Goal: Obtain resource: Download file/media

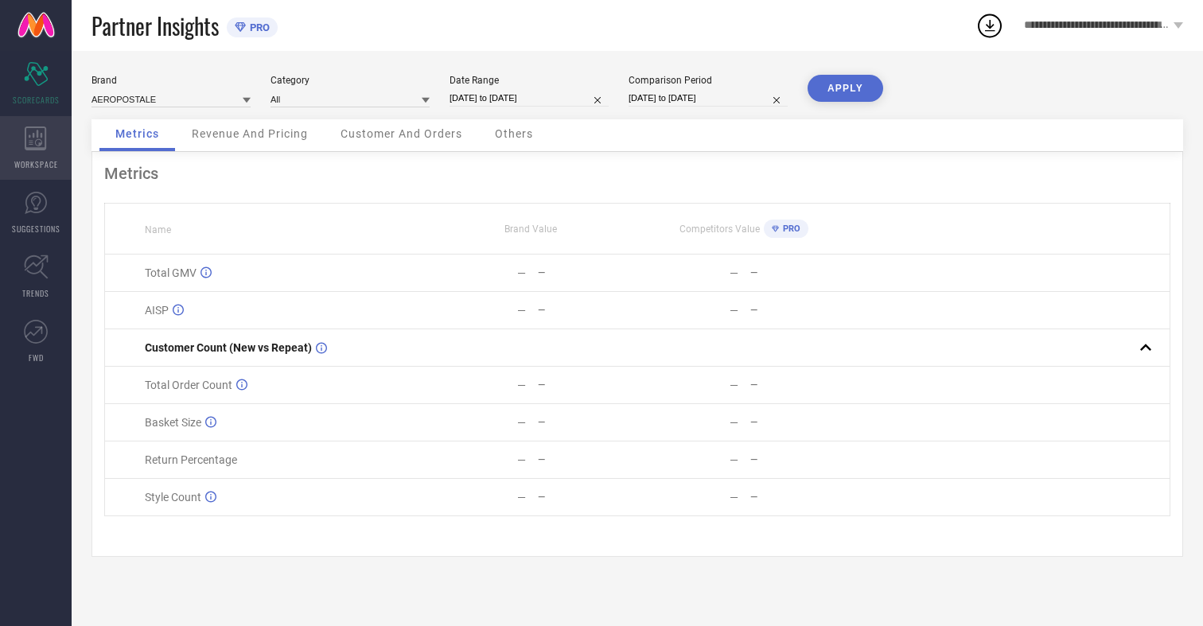
click at [36, 148] on icon at bounding box center [35, 139] width 21 height 24
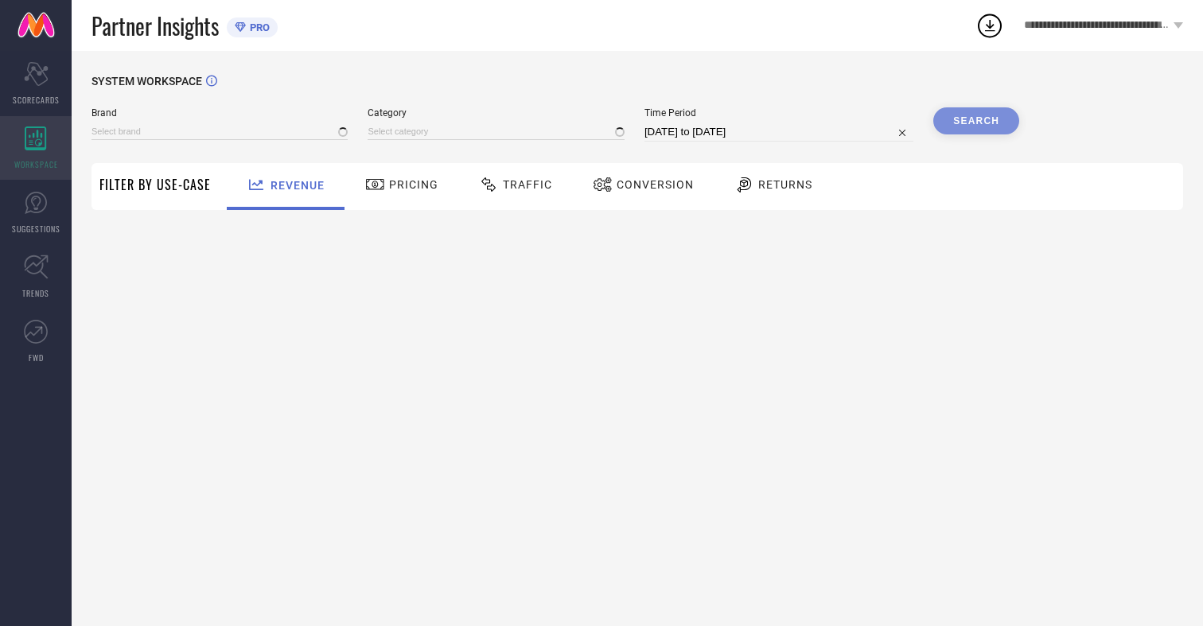
type input "AEROPOSTALE"
type input "All"
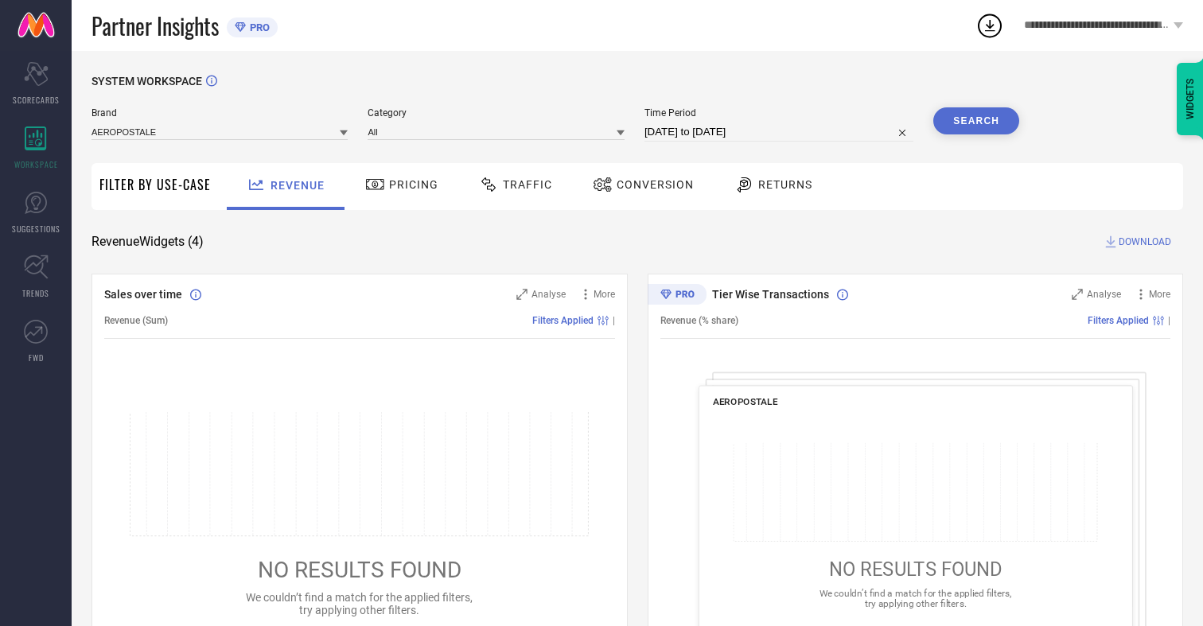
click at [650, 185] on span "Conversion" at bounding box center [655, 184] width 77 height 13
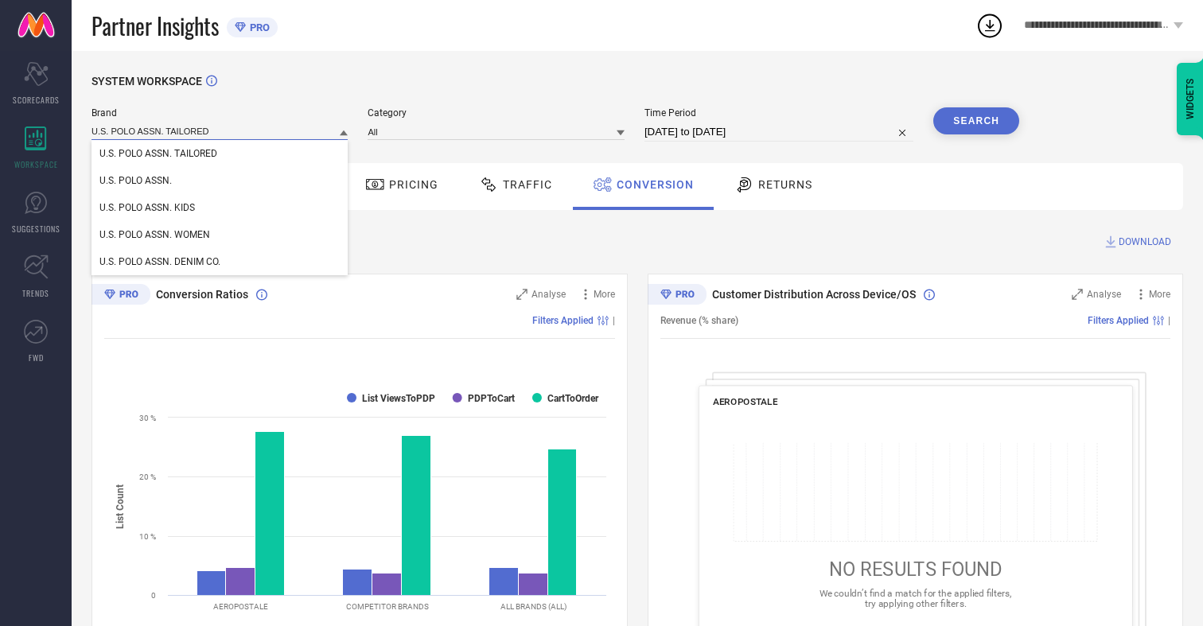
type input "U.S. POLO ASSN. TAILORED"
click at [158, 154] on span "U.S. POLO ASSN. TAILORED" at bounding box center [158, 153] width 118 height 11
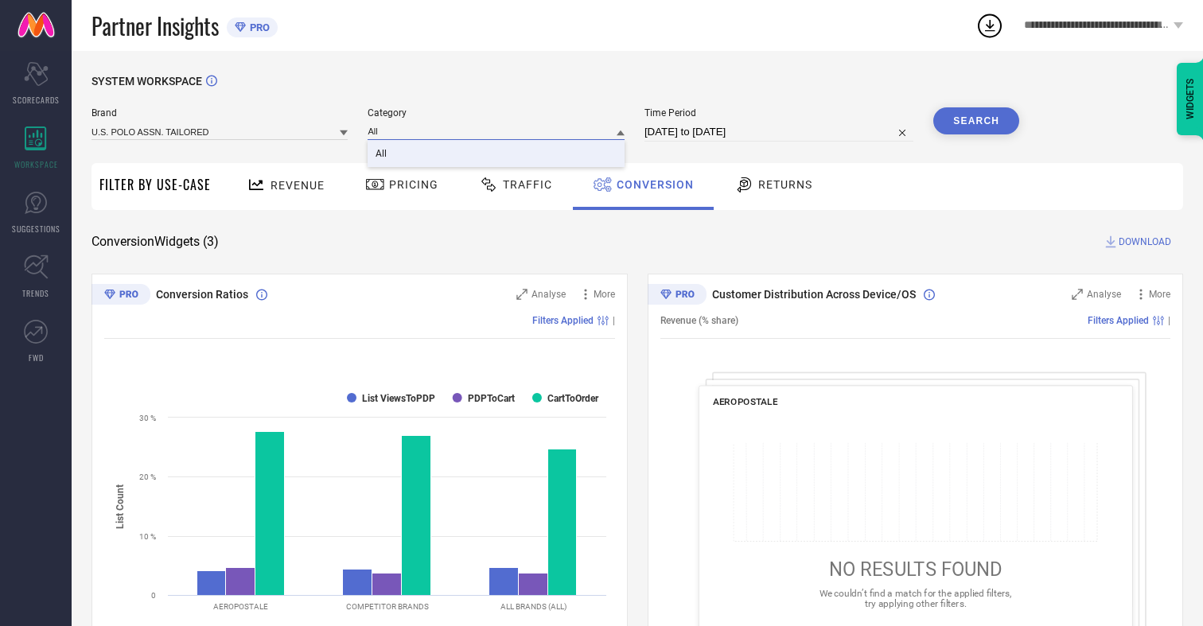
type input "All"
click at [383, 154] on span "All" at bounding box center [381, 153] width 11 height 11
click at [781, 132] on input "[DATE] to [DATE]" at bounding box center [778, 132] width 269 height 19
select select "6"
select select "2025"
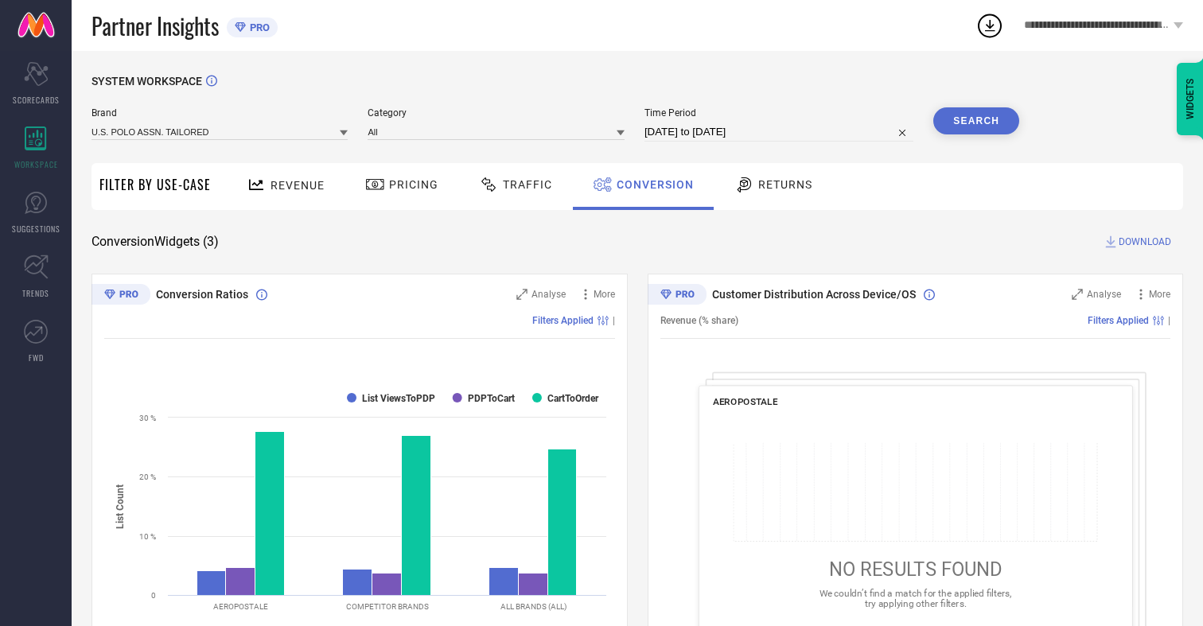
select select "7"
select select "2025"
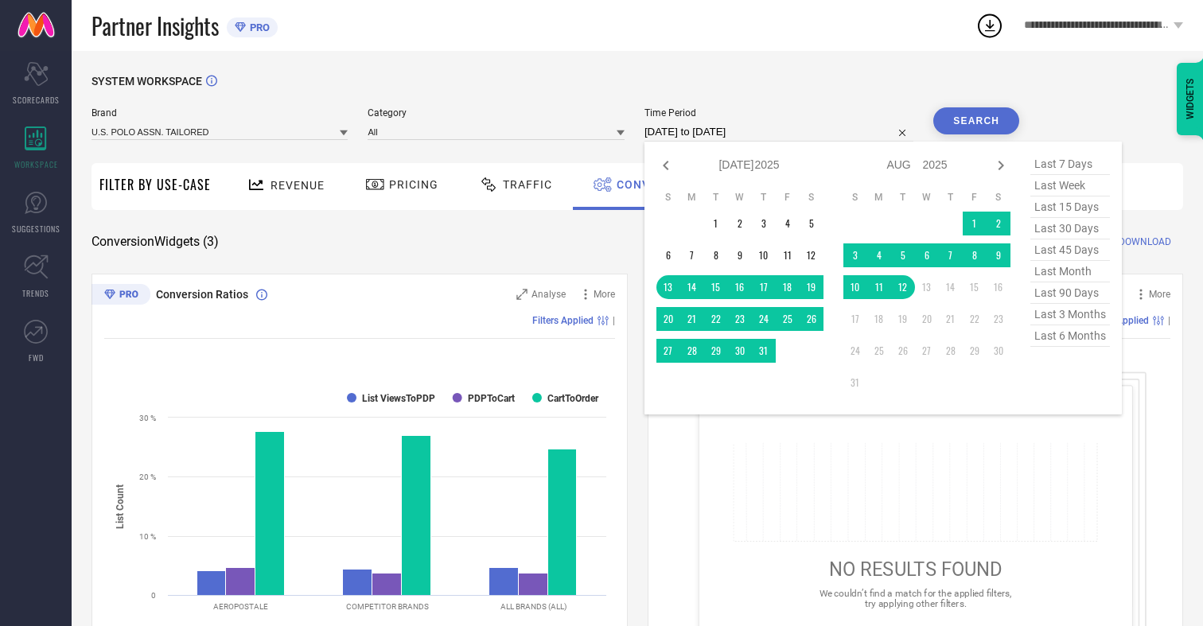
click at [906, 288] on td "12" at bounding box center [903, 287] width 24 height 24
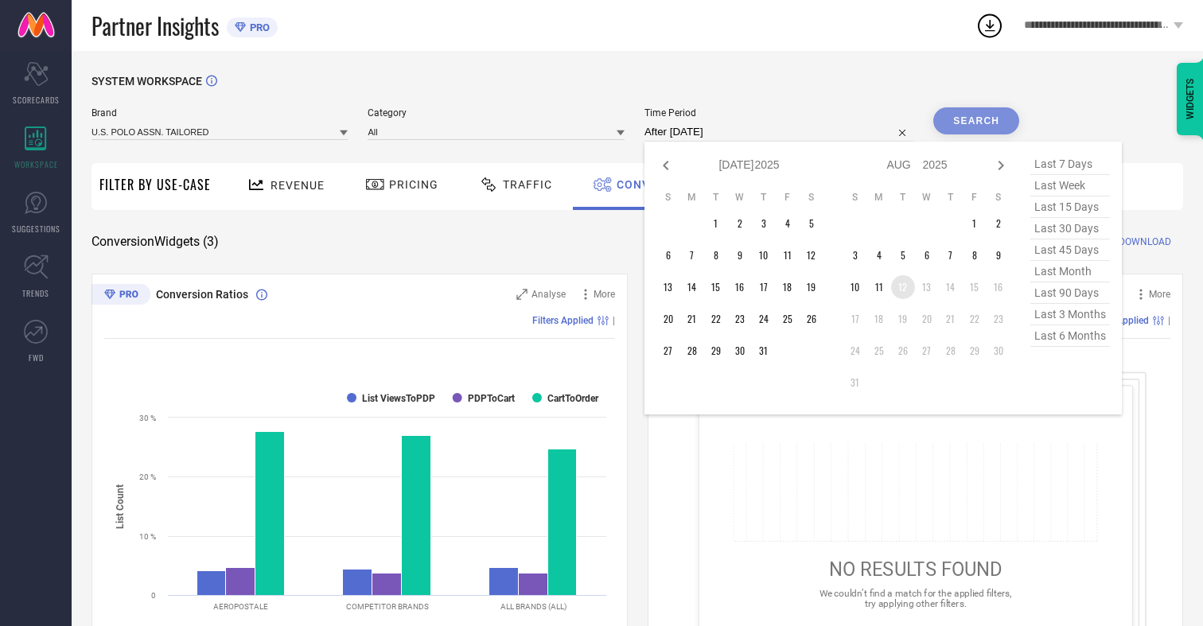
type input "[DATE] to [DATE]"
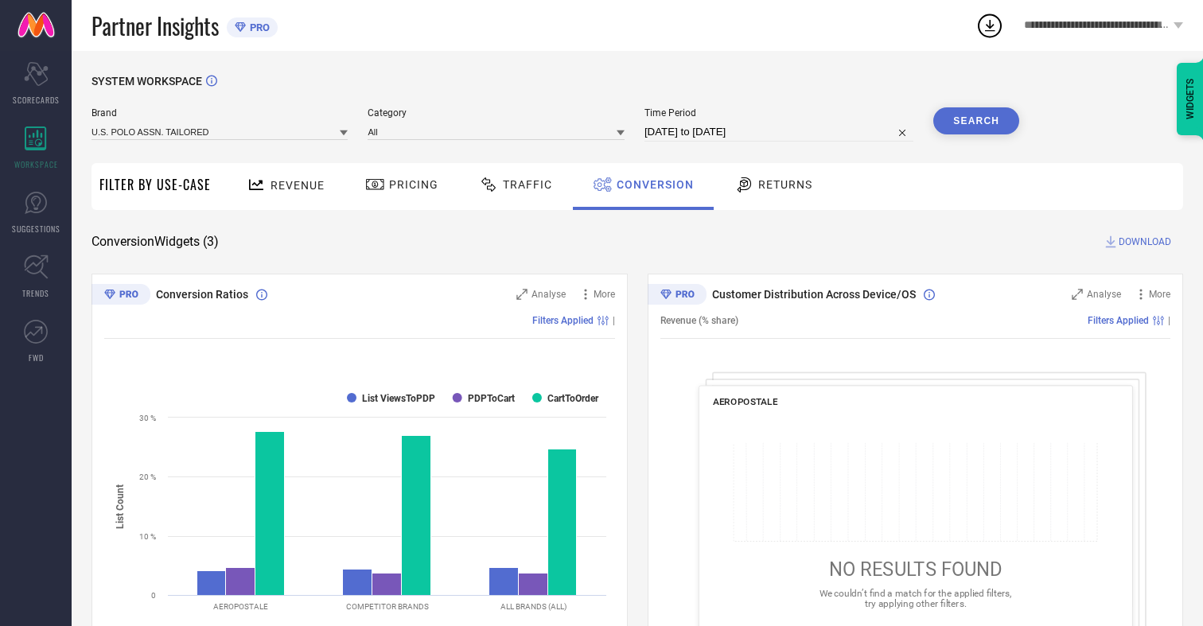
click at [976, 121] on button "Search" at bounding box center [976, 120] width 86 height 27
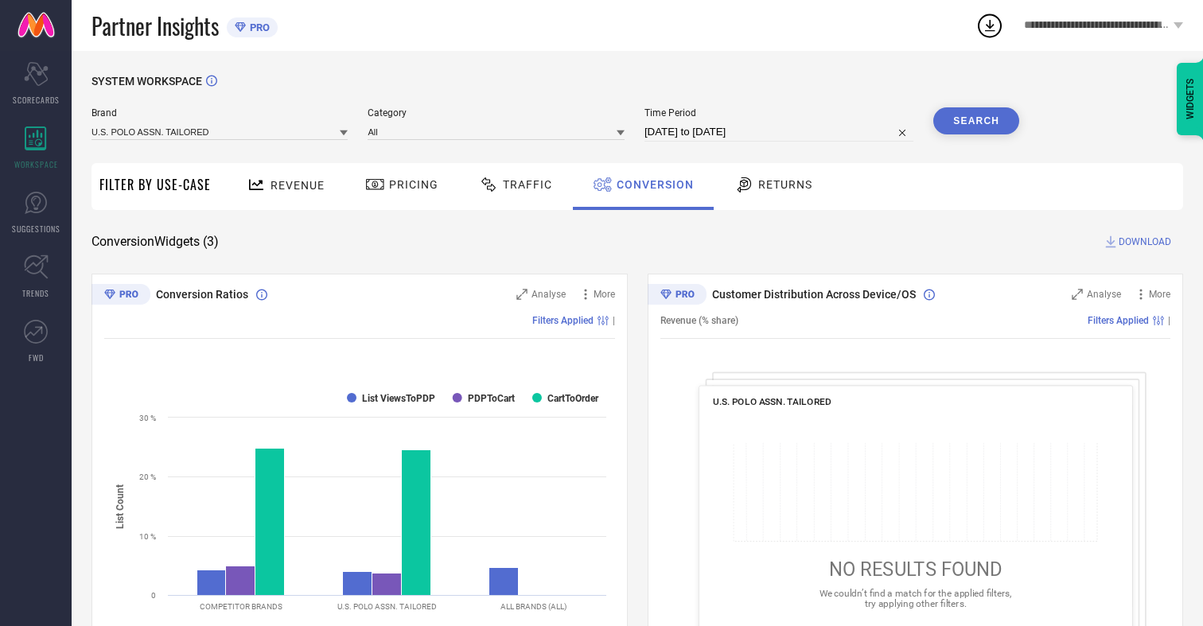
click at [1145, 242] on span "DOWNLOAD" at bounding box center [1145, 242] width 53 height 16
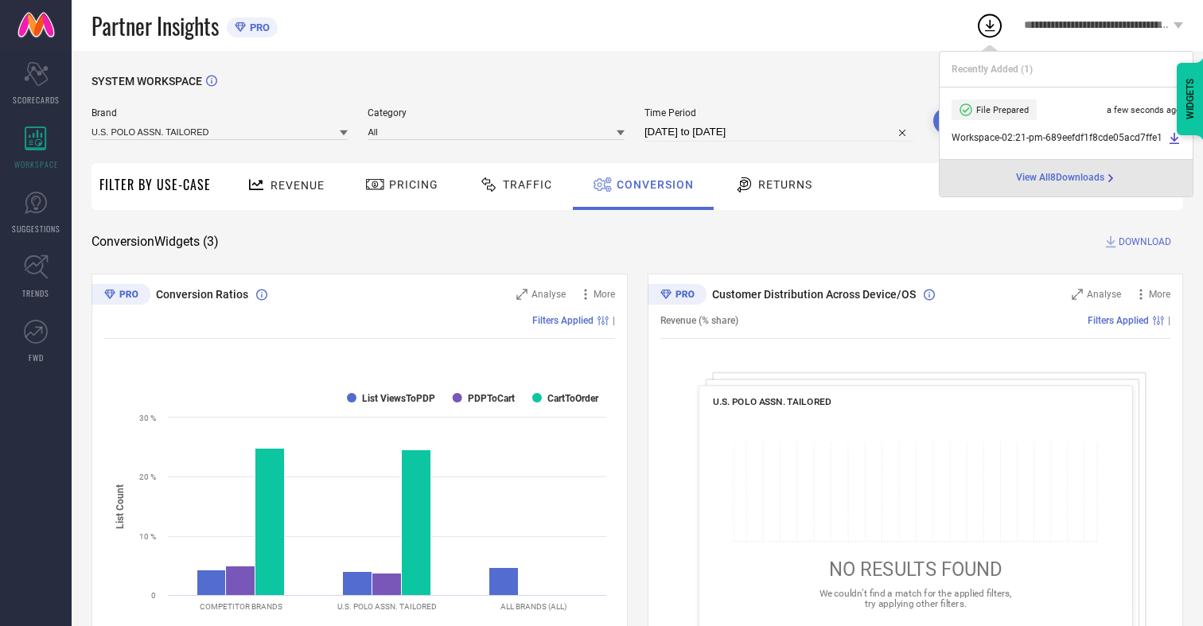
click at [651, 185] on span "Conversion" at bounding box center [655, 184] width 77 height 13
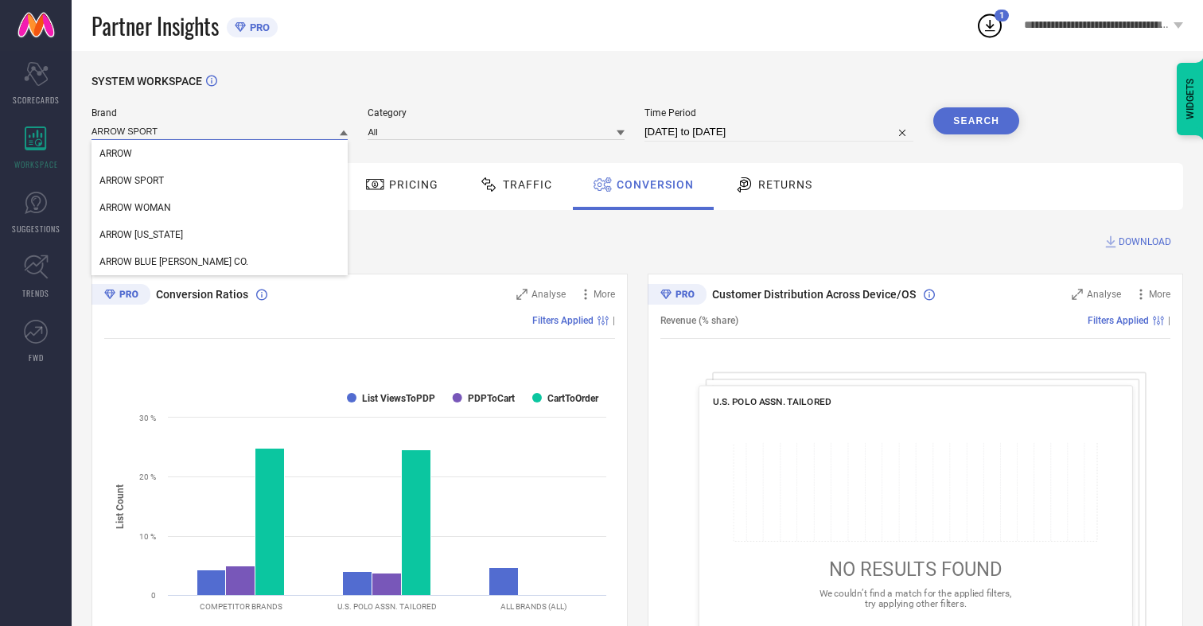
type input "ARROW SPORT"
click at [131, 181] on span "ARROW SPORT" at bounding box center [131, 180] width 64 height 11
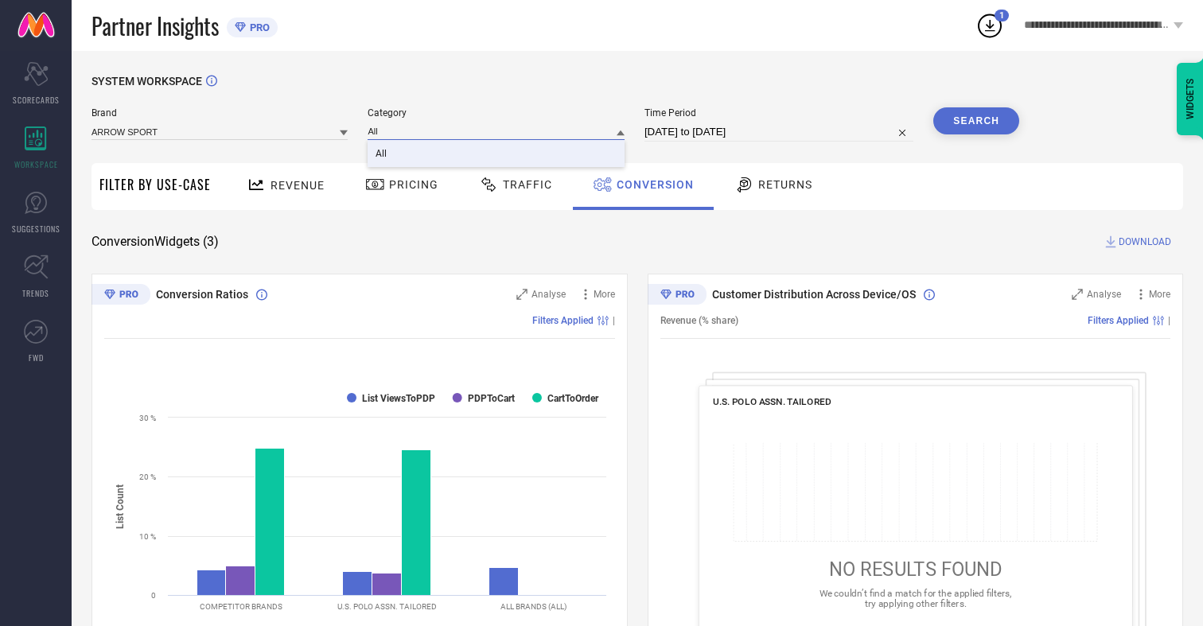
type input "All"
click at [383, 154] on span "All" at bounding box center [381, 153] width 11 height 11
click at [976, 121] on button "Search" at bounding box center [976, 120] width 86 height 27
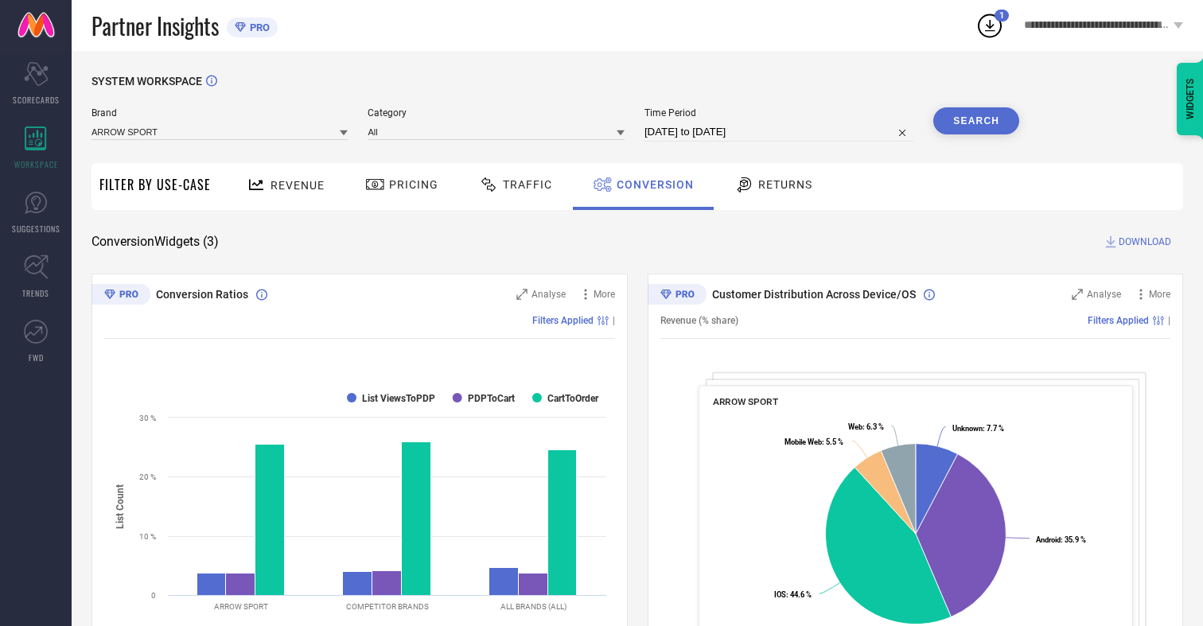
click at [1145, 242] on span "DOWNLOAD" at bounding box center [1145, 242] width 53 height 16
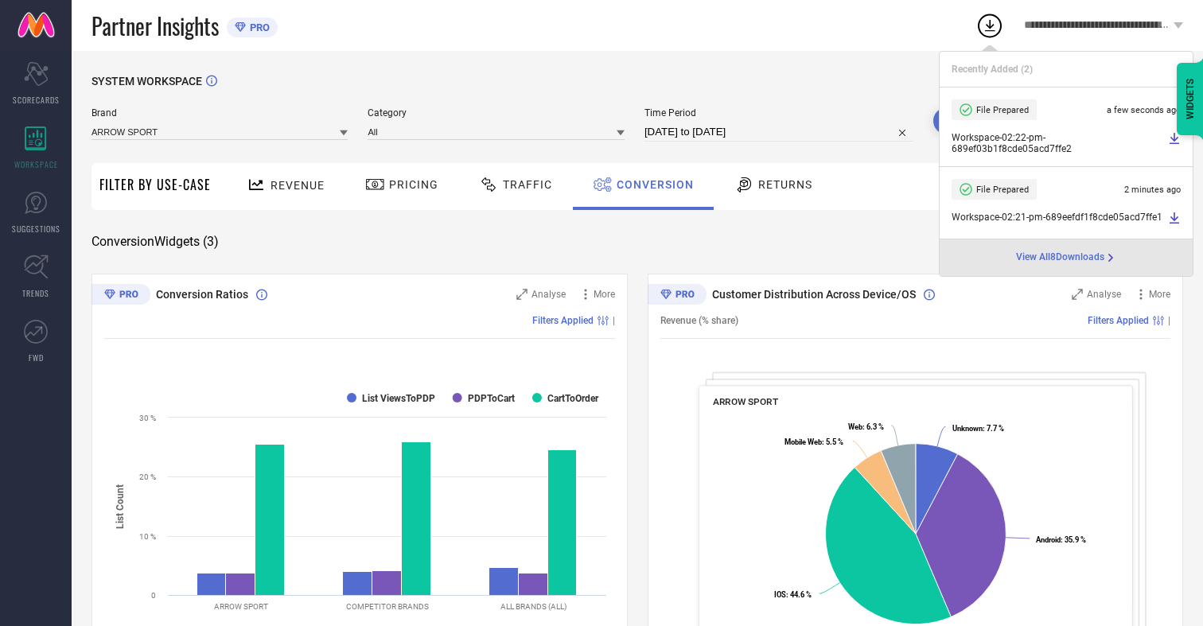
click at [651, 185] on span "Conversion" at bounding box center [655, 184] width 77 height 13
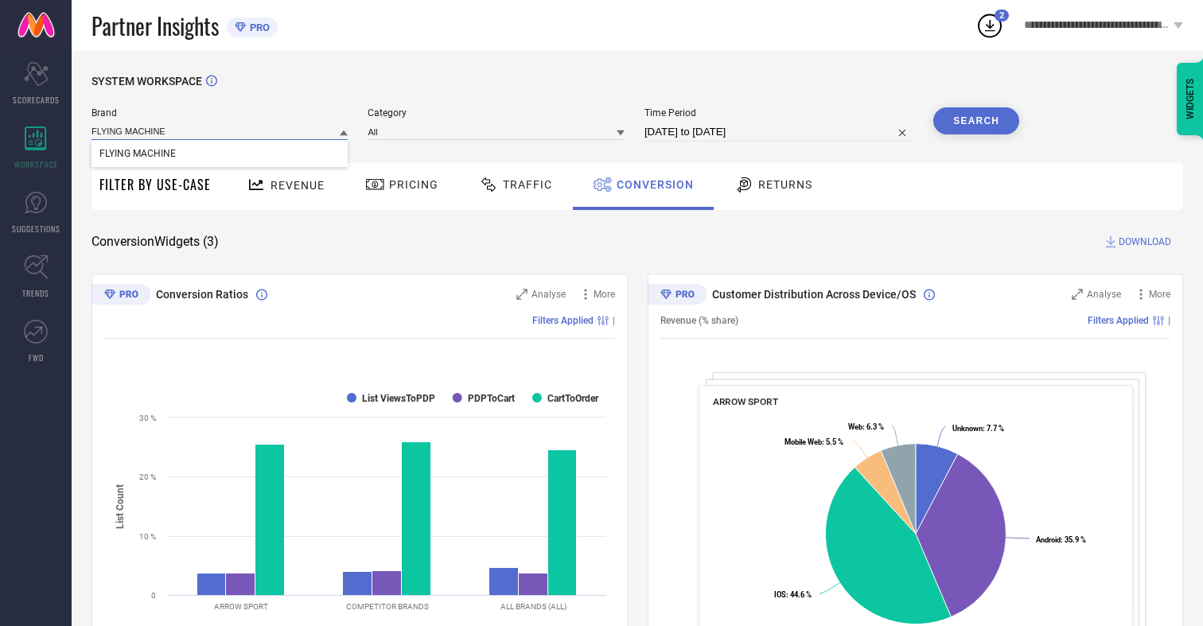
type input "FLYING MACHINE"
click at [137, 154] on span "FLYING MACHINE" at bounding box center [137, 153] width 76 height 11
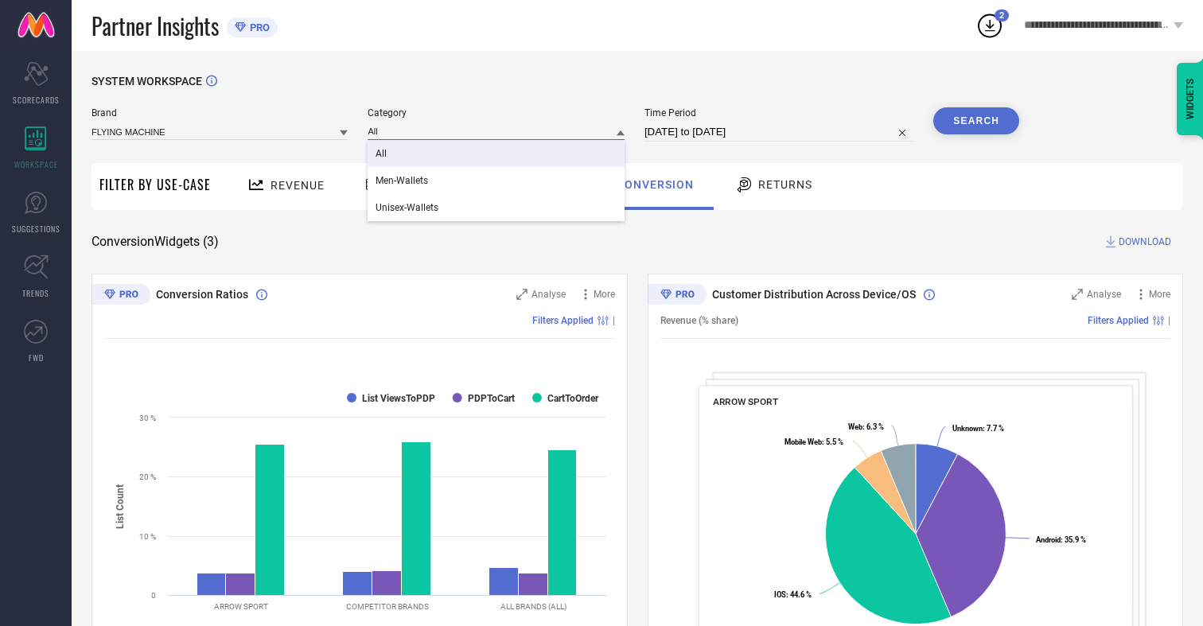
type input "All"
click at [383, 154] on span "All" at bounding box center [381, 153] width 11 height 11
click at [976, 121] on button "Search" at bounding box center [976, 120] width 86 height 27
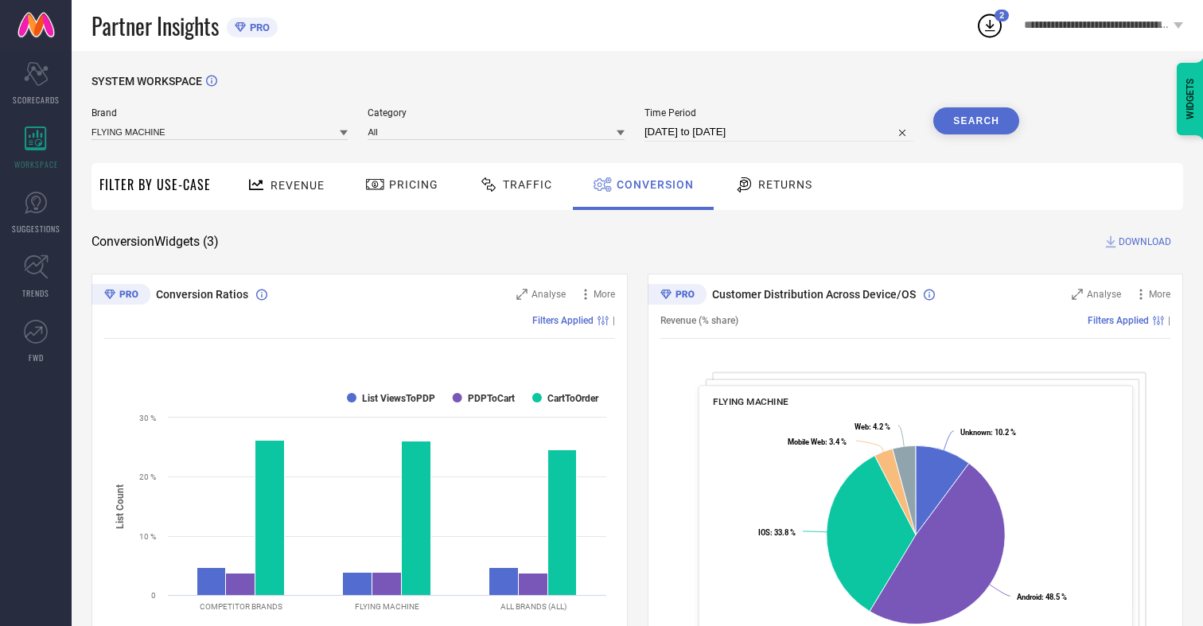
click at [1145, 242] on span "DOWNLOAD" at bounding box center [1145, 242] width 53 height 16
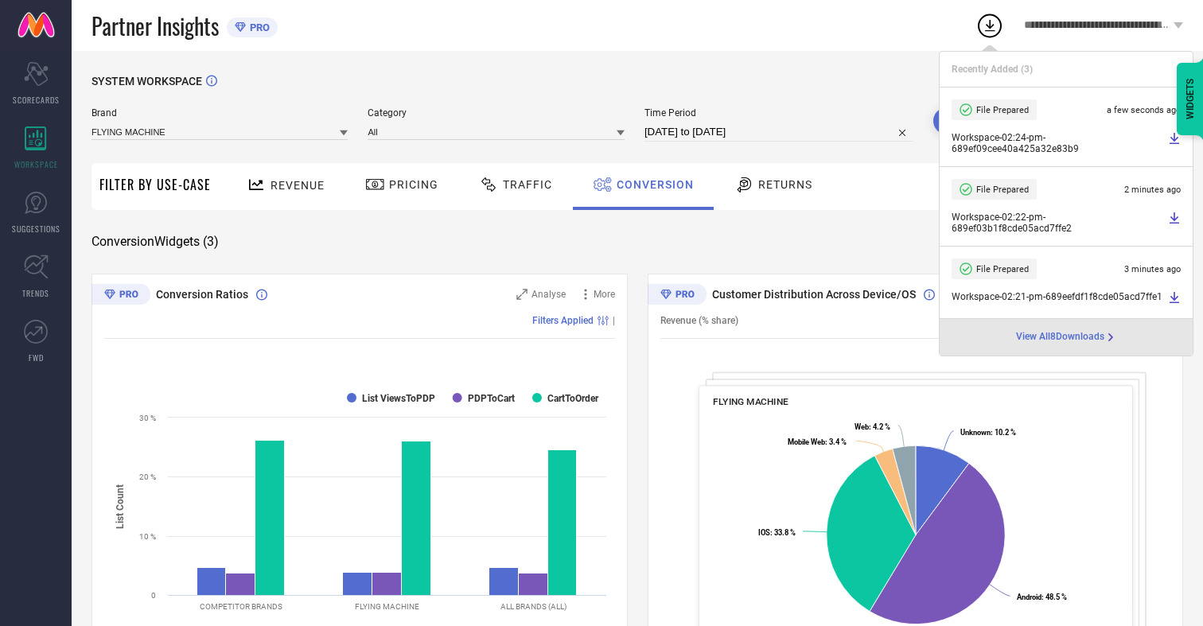
click at [651, 185] on span "Conversion" at bounding box center [655, 184] width 77 height 13
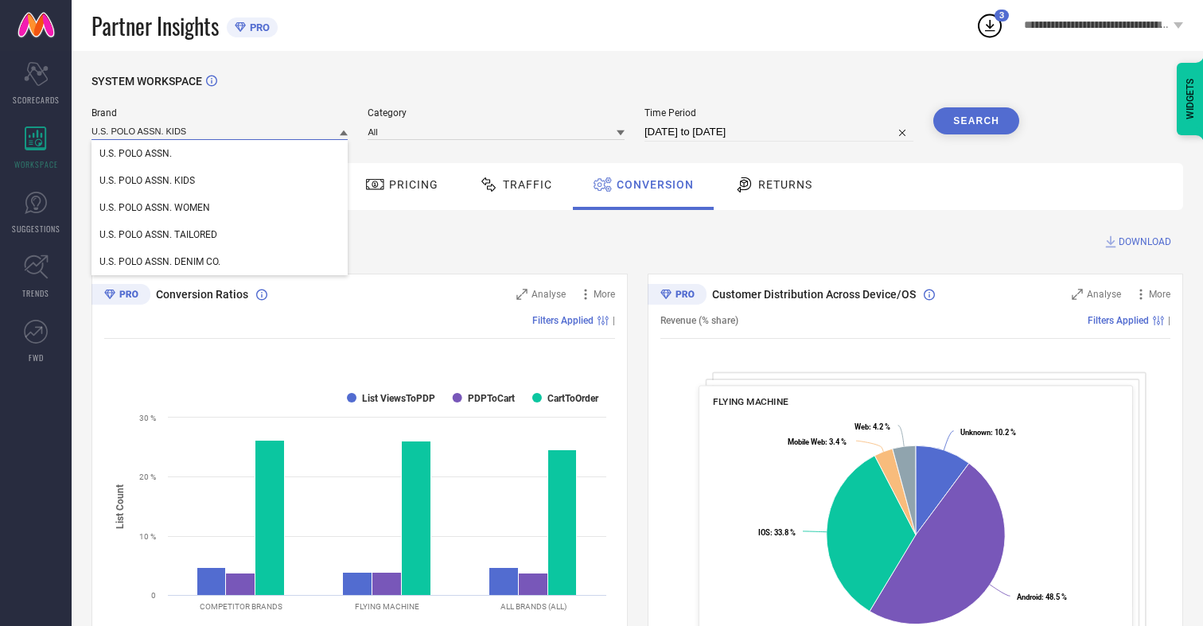
type input "U.S. POLO ASSN. KIDS"
click at [146, 181] on span "U.S. POLO ASSN. KIDS" at bounding box center [146, 180] width 95 height 11
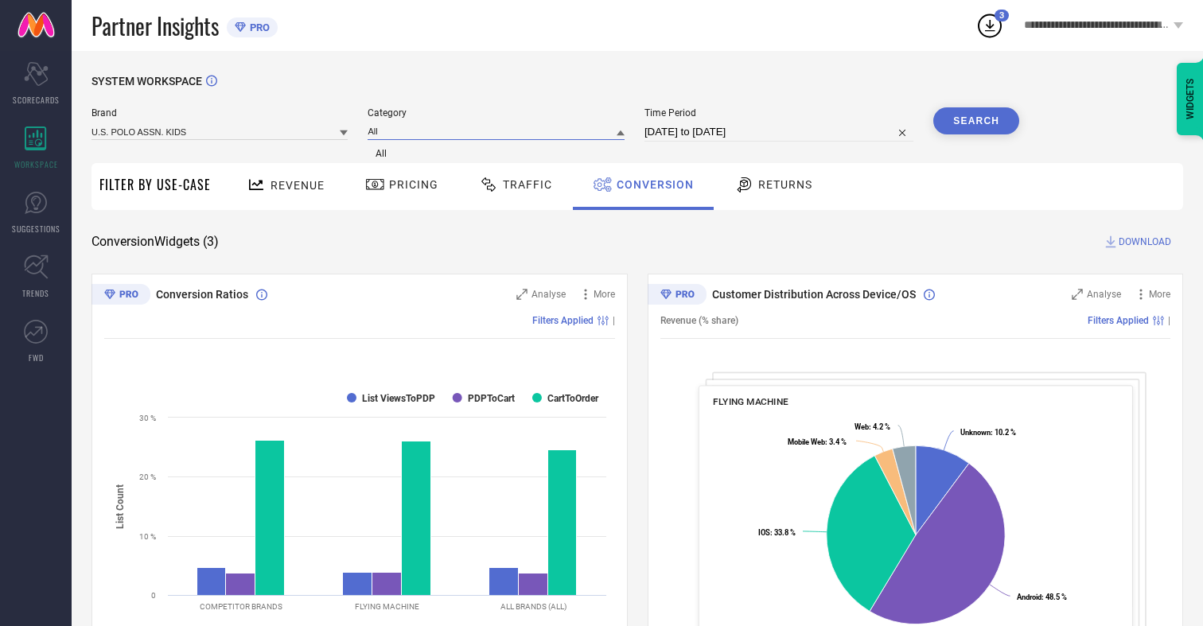
type input "All"
click at [383, 154] on span "All" at bounding box center [381, 153] width 11 height 11
click at [976, 121] on div "Search" at bounding box center [976, 120] width 86 height 27
click at [1145, 242] on span "DOWNLOAD" at bounding box center [1145, 242] width 53 height 16
click at [651, 185] on span "Conversion" at bounding box center [655, 184] width 77 height 13
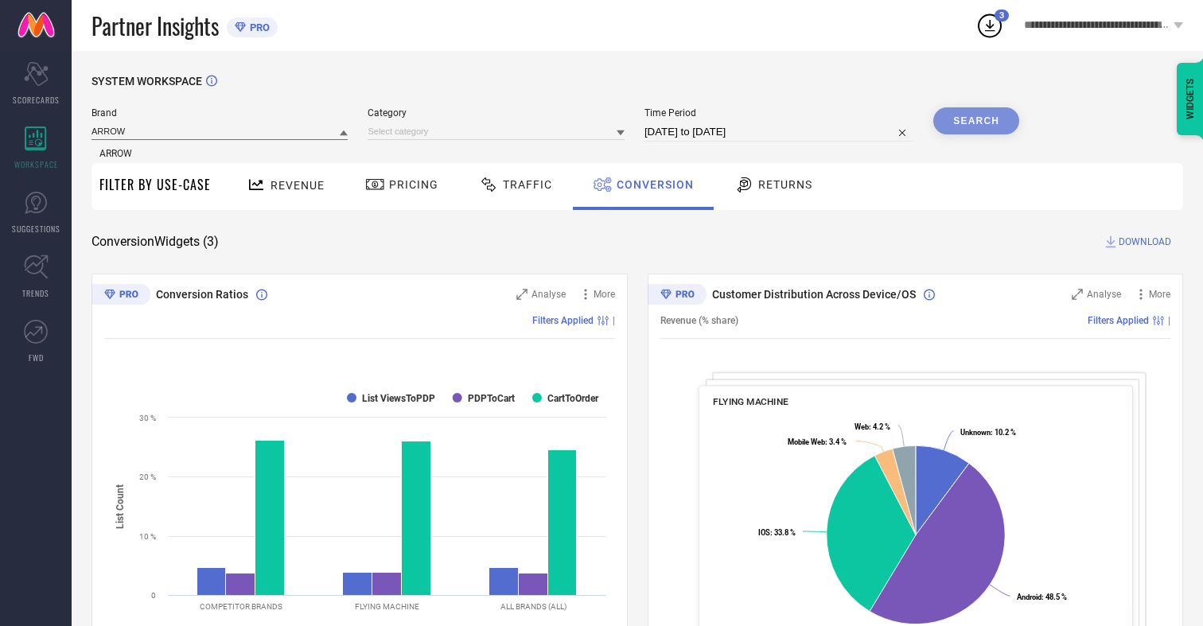
type input "ARROW"
click at [115, 154] on span "ARROW" at bounding box center [115, 153] width 33 height 11
type input "All"
click at [976, 121] on div "Search" at bounding box center [976, 120] width 86 height 27
click at [1145, 242] on span "DOWNLOAD" at bounding box center [1145, 242] width 53 height 16
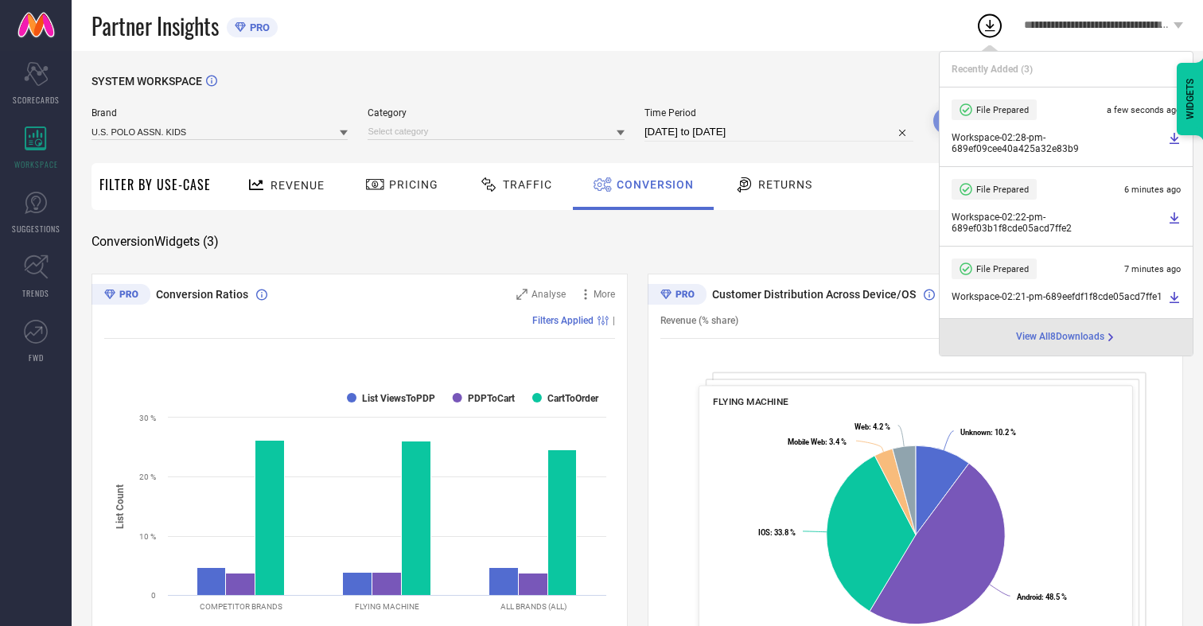
click at [651, 185] on span "Conversion" at bounding box center [655, 184] width 77 height 13
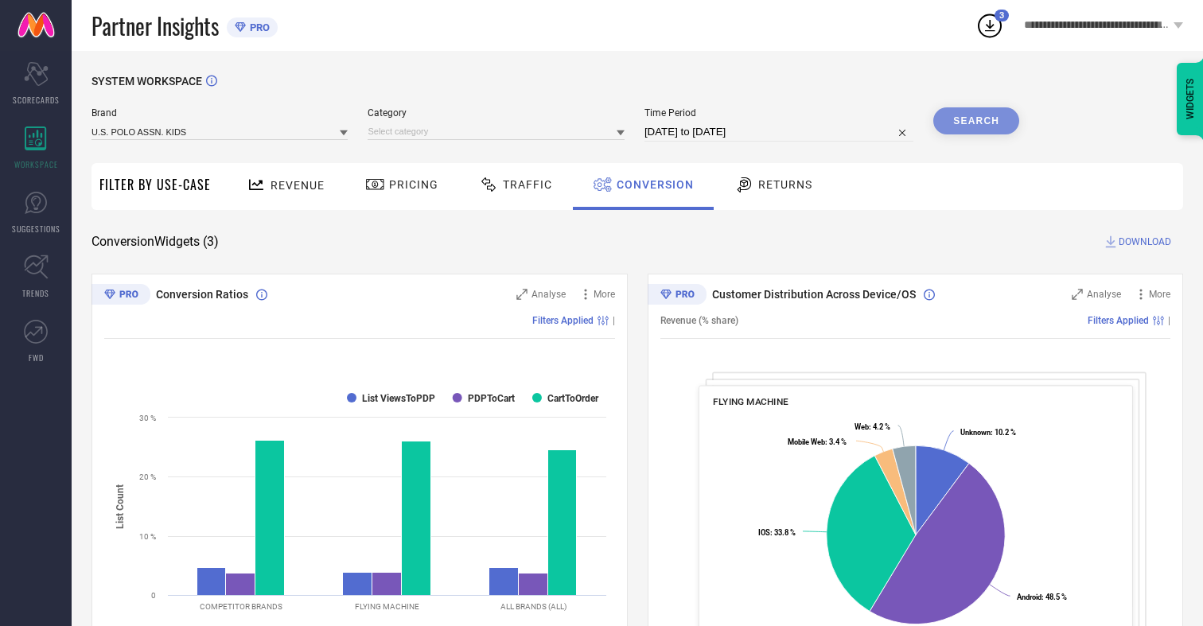
click at [1005, 21] on div "**********" at bounding box center [1103, 25] width 199 height 51
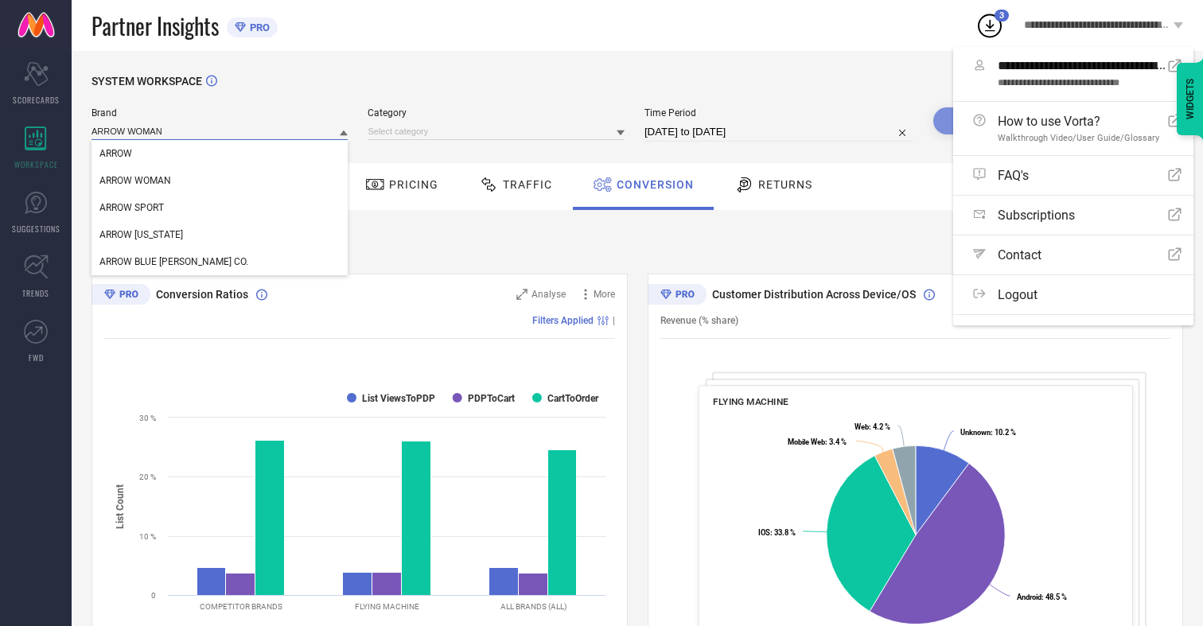
type input "ARROW WOMAN"
